Goal: Find specific page/section: Find specific page/section

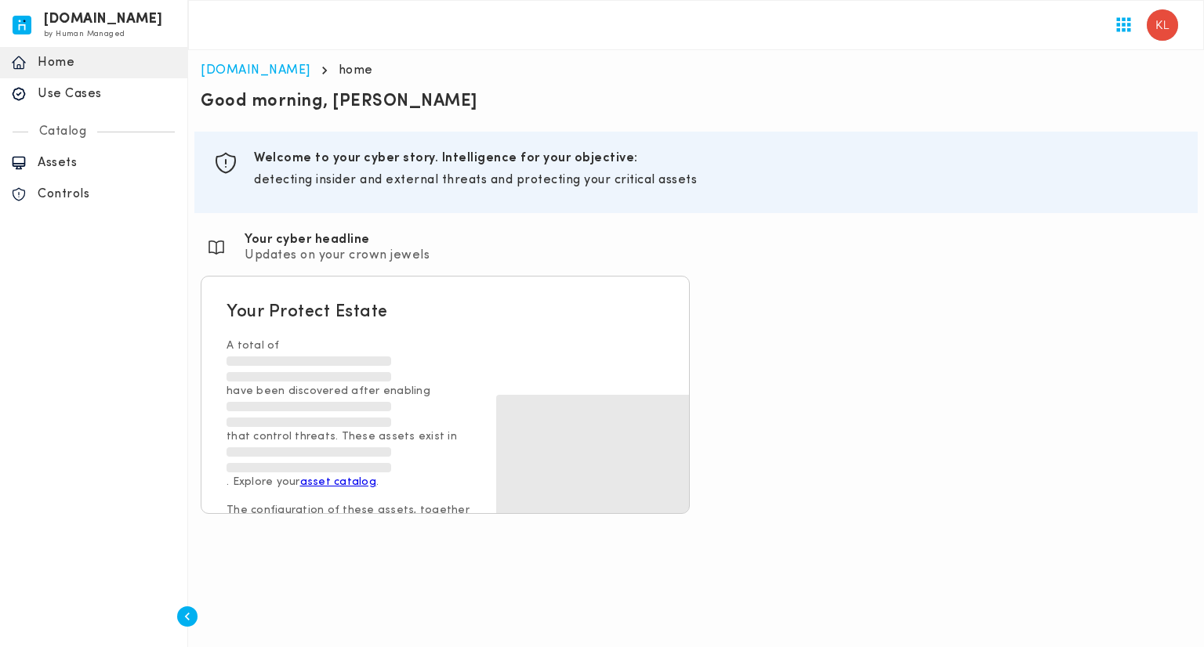
click at [95, 96] on p "Use Cases" at bounding box center [107, 94] width 139 height 16
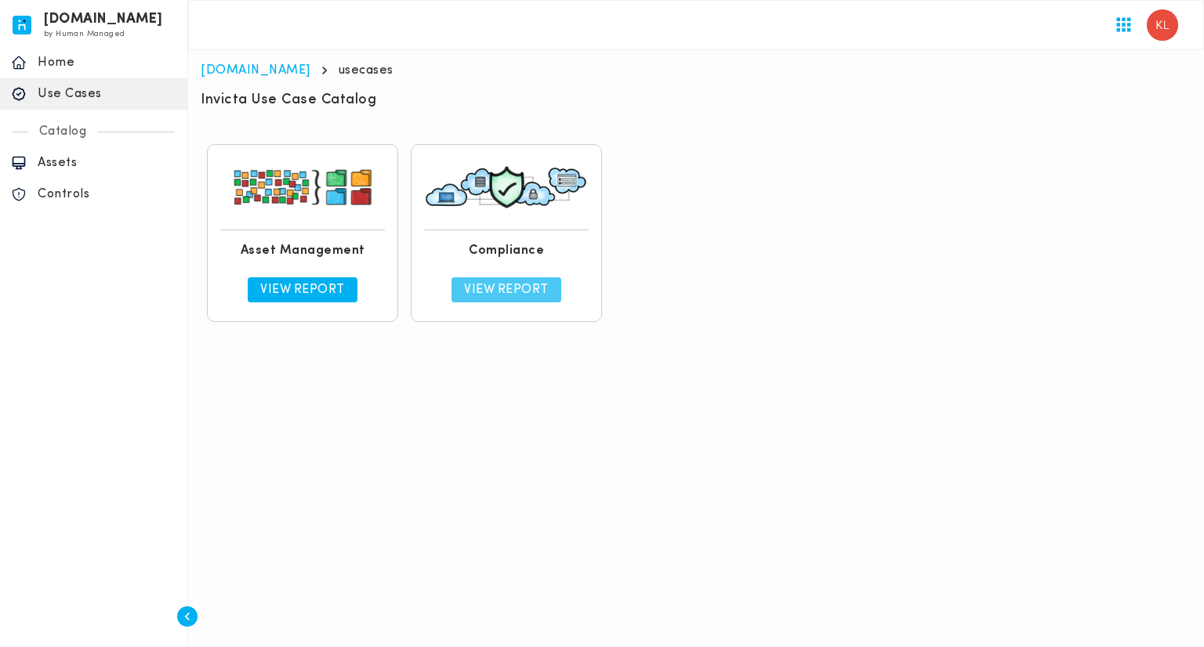
click at [527, 284] on p "View Report" at bounding box center [506, 290] width 85 height 16
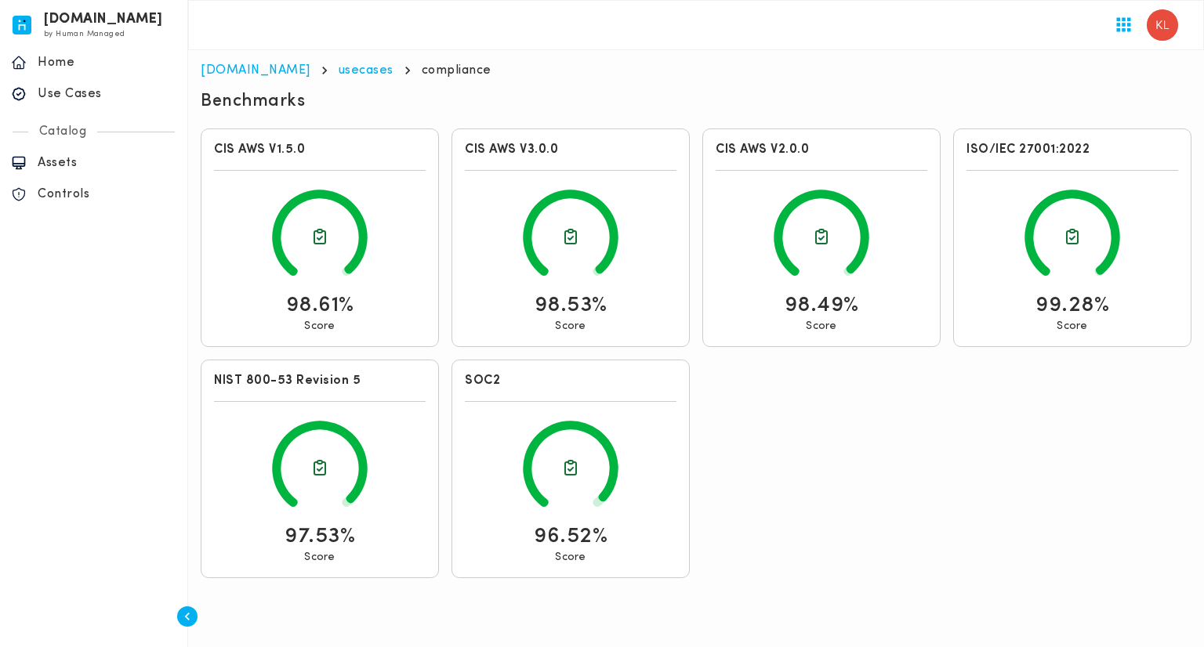
click at [770, 509] on div "CIS AWS V1.5.0 98.61% Score CIS AWS V3.0.0 98.53% Score CIS AWS V2.0.0 98.49% S…" at bounding box center [695, 353] width 1003 height 462
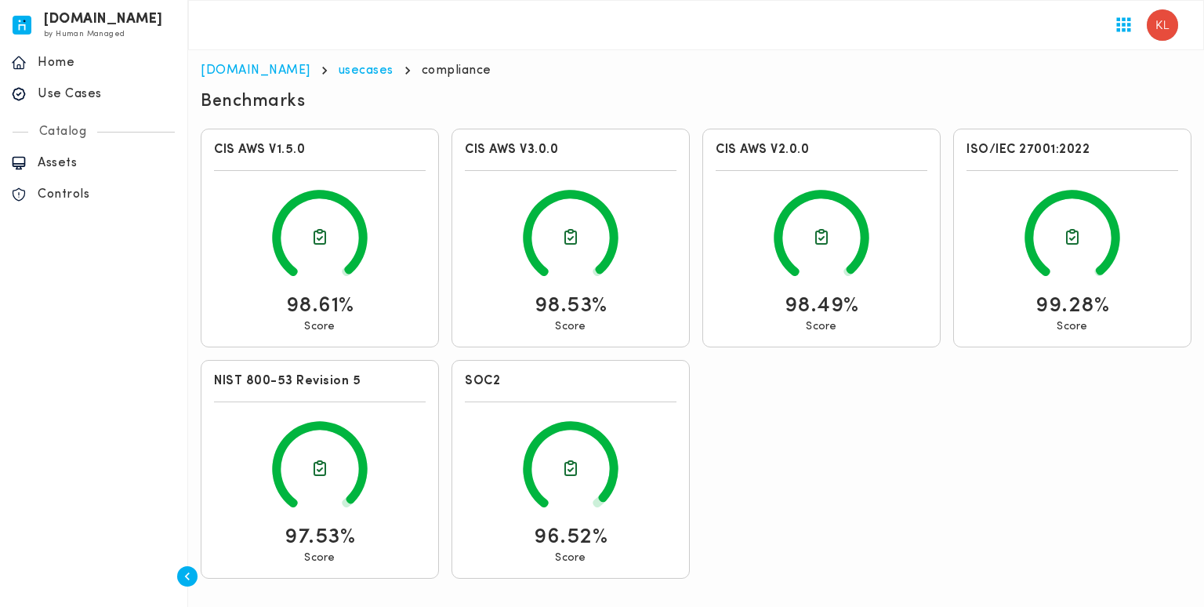
click at [51, 167] on p "Assets" at bounding box center [107, 163] width 139 height 16
click at [89, 156] on p "Assets" at bounding box center [98, 163] width 120 height 16
click at [100, 158] on p "Assets" at bounding box center [98, 163] width 120 height 16
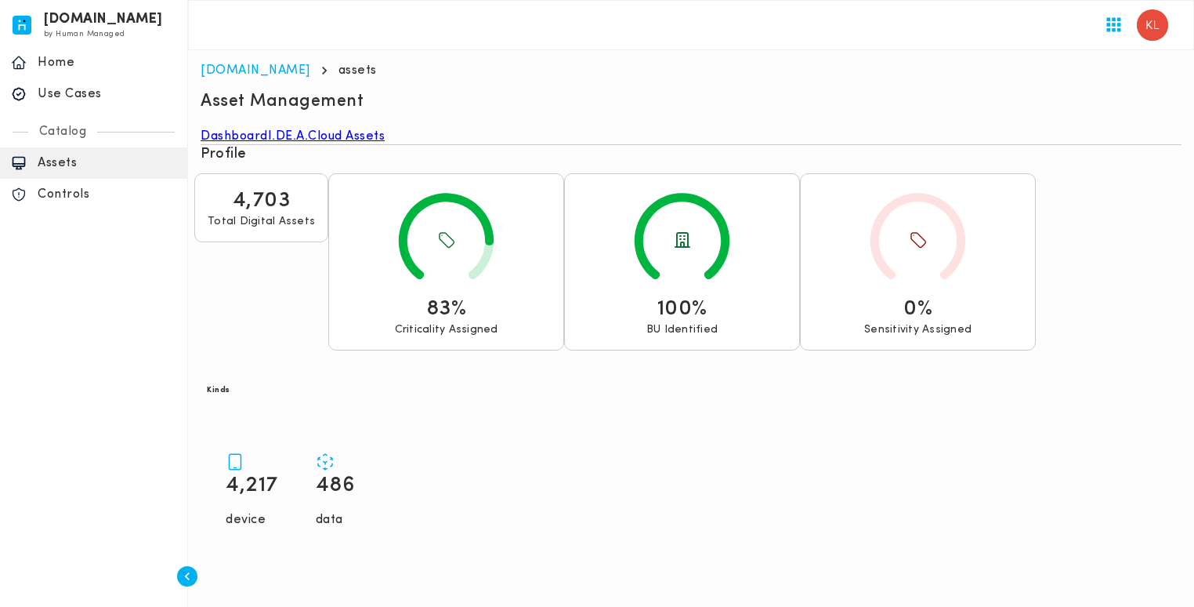
click at [309, 144] on link "I.DE.A." at bounding box center [288, 137] width 41 height 16
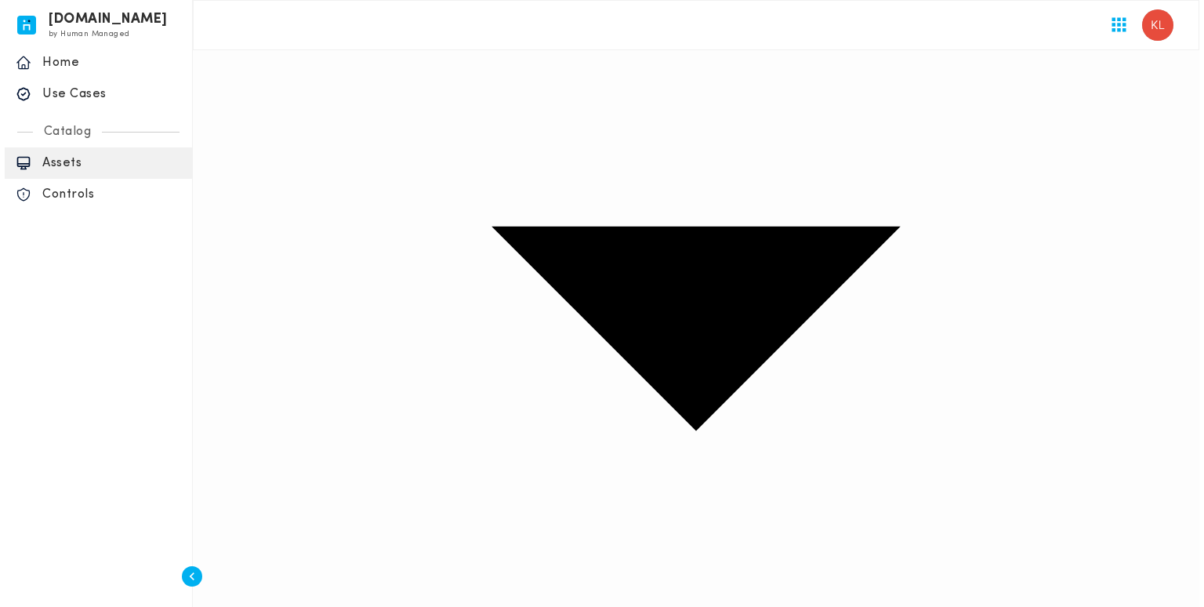
scroll to position [480, 0]
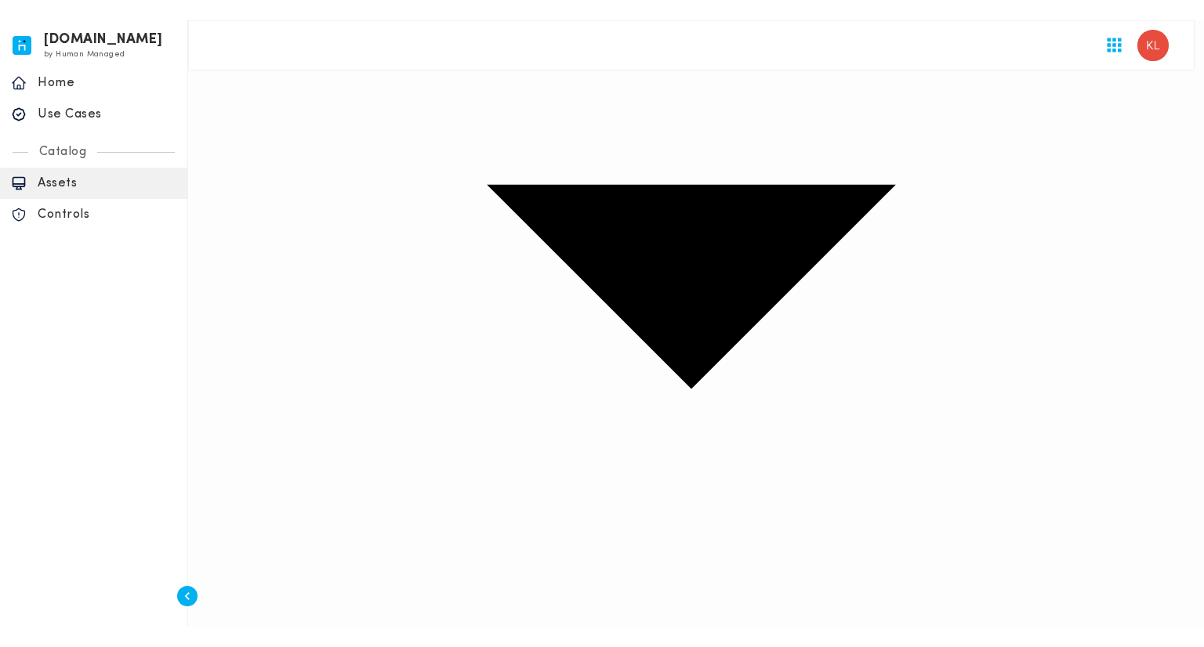
scroll to position [439, 0]
